Goal: Task Accomplishment & Management: Use online tool/utility

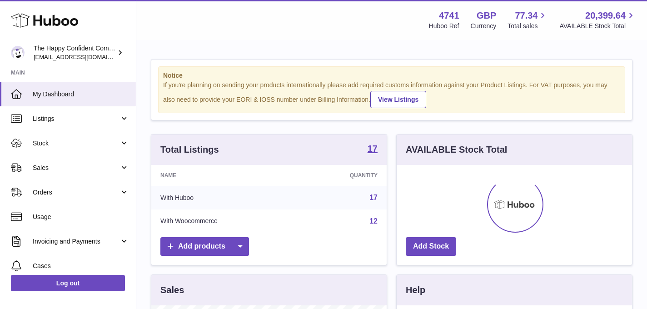
scroll to position [142, 235]
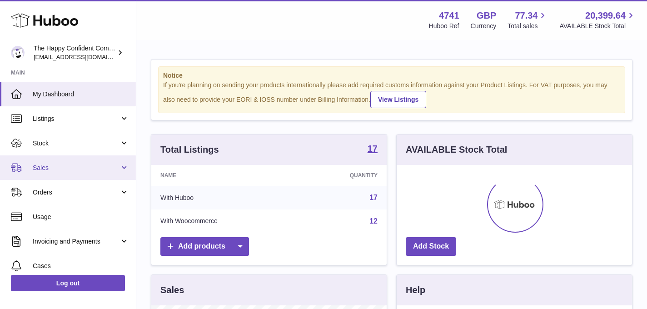
click at [40, 163] on span "Sales" at bounding box center [76, 167] width 87 height 9
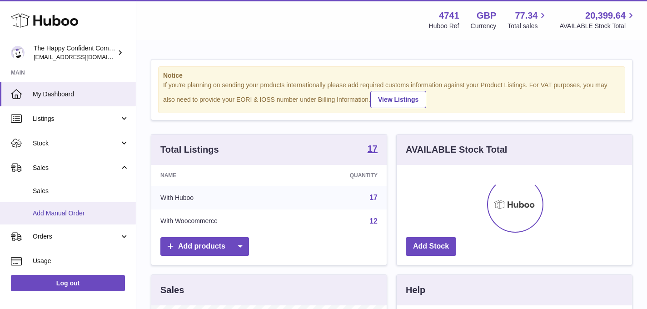
click at [62, 209] on span "Add Manual Order" at bounding box center [81, 213] width 96 height 9
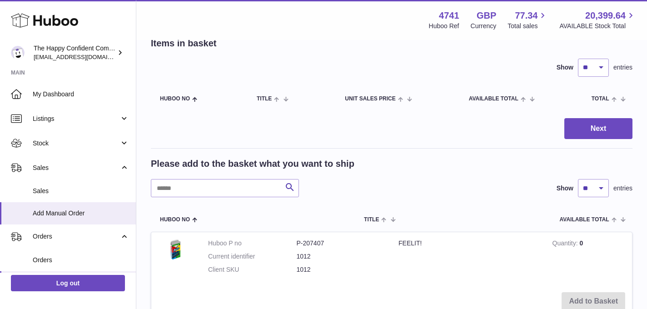
scroll to position [33, 0]
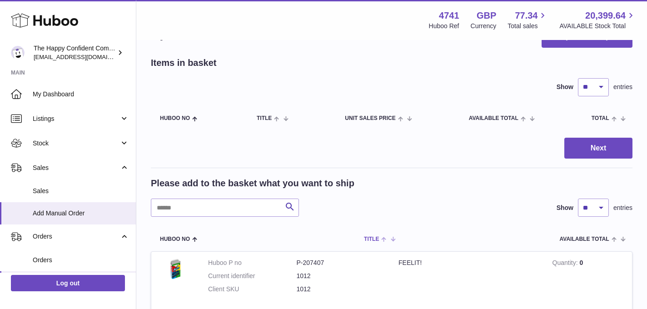
click at [392, 237] on span at bounding box center [386, 238] width 14 height 7
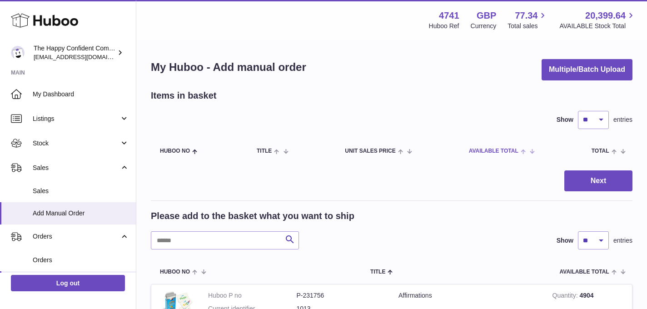
click at [532, 150] on span at bounding box center [525, 150] width 14 height 7
click at [529, 150] on span at bounding box center [529, 150] width 8 height 7
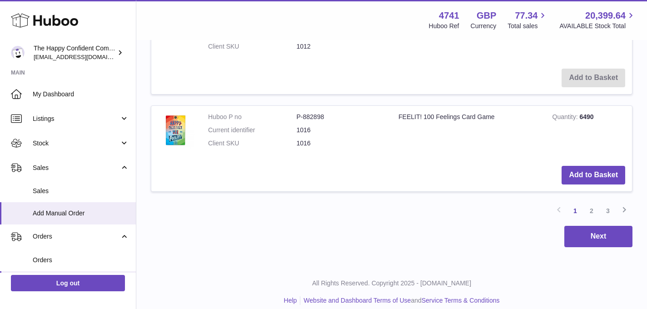
scroll to position [1080, 0]
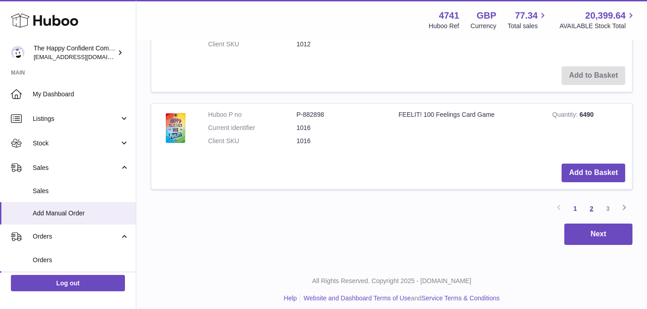
click at [590, 208] on link "2" at bounding box center [591, 208] width 16 height 16
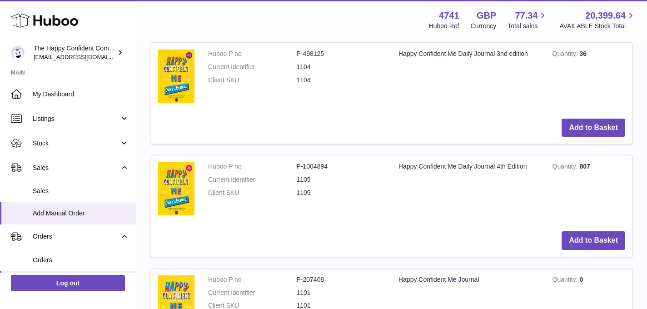
scroll to position [464, 0]
